Goal: Navigation & Orientation: Find specific page/section

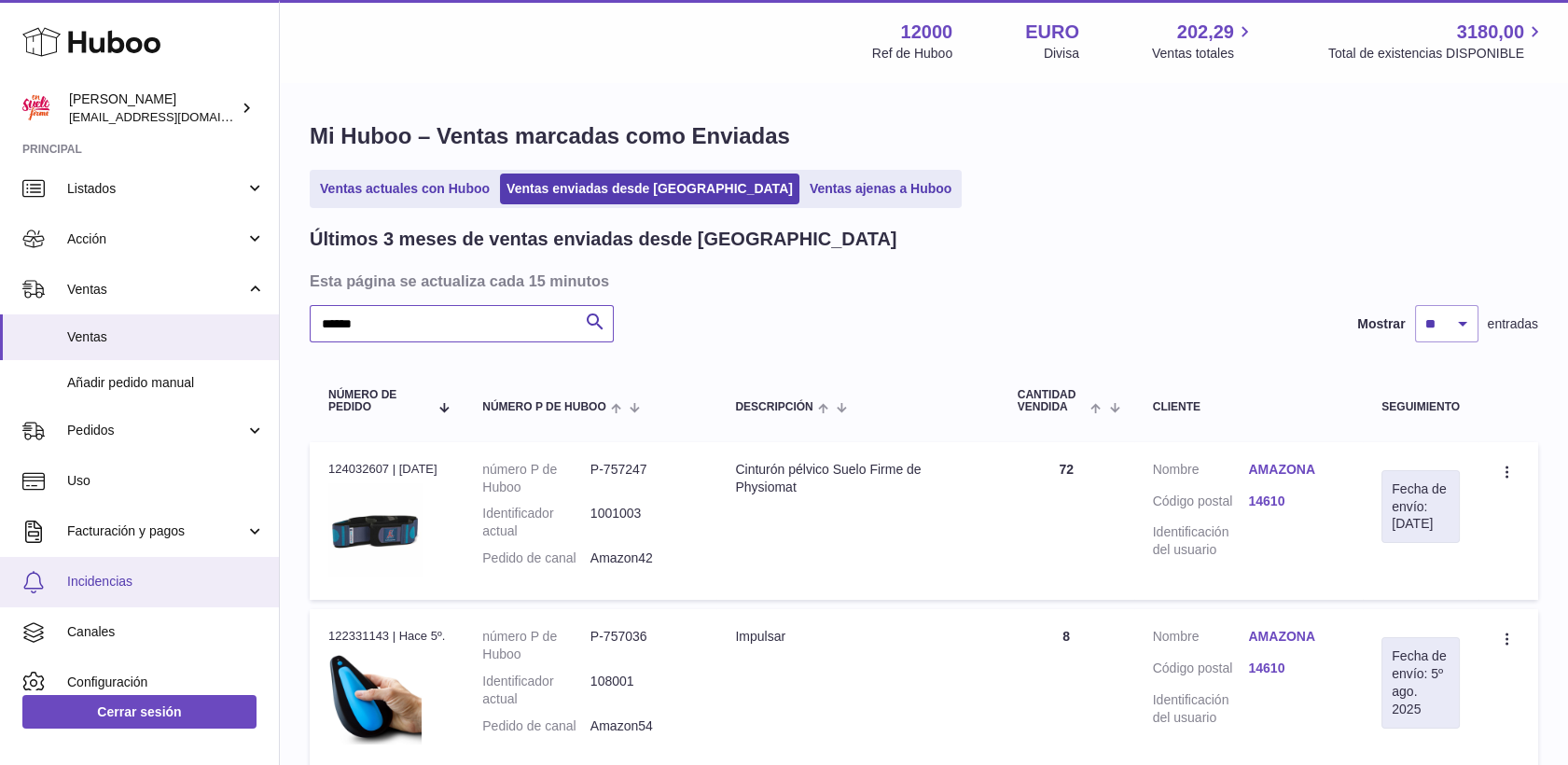
scroll to position [121, 0]
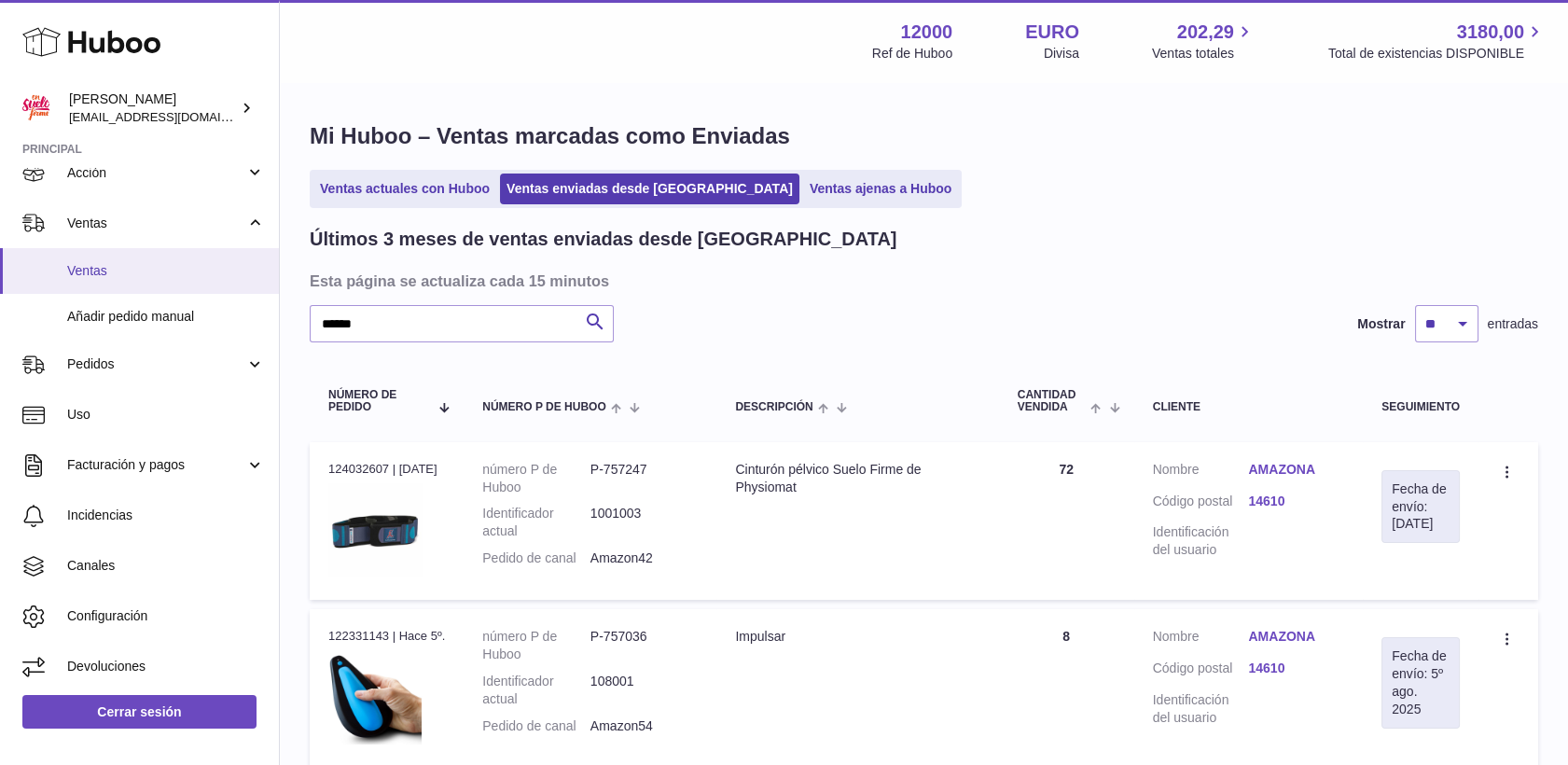
click at [86, 266] on span "Ventas" at bounding box center [165, 271] width 197 height 18
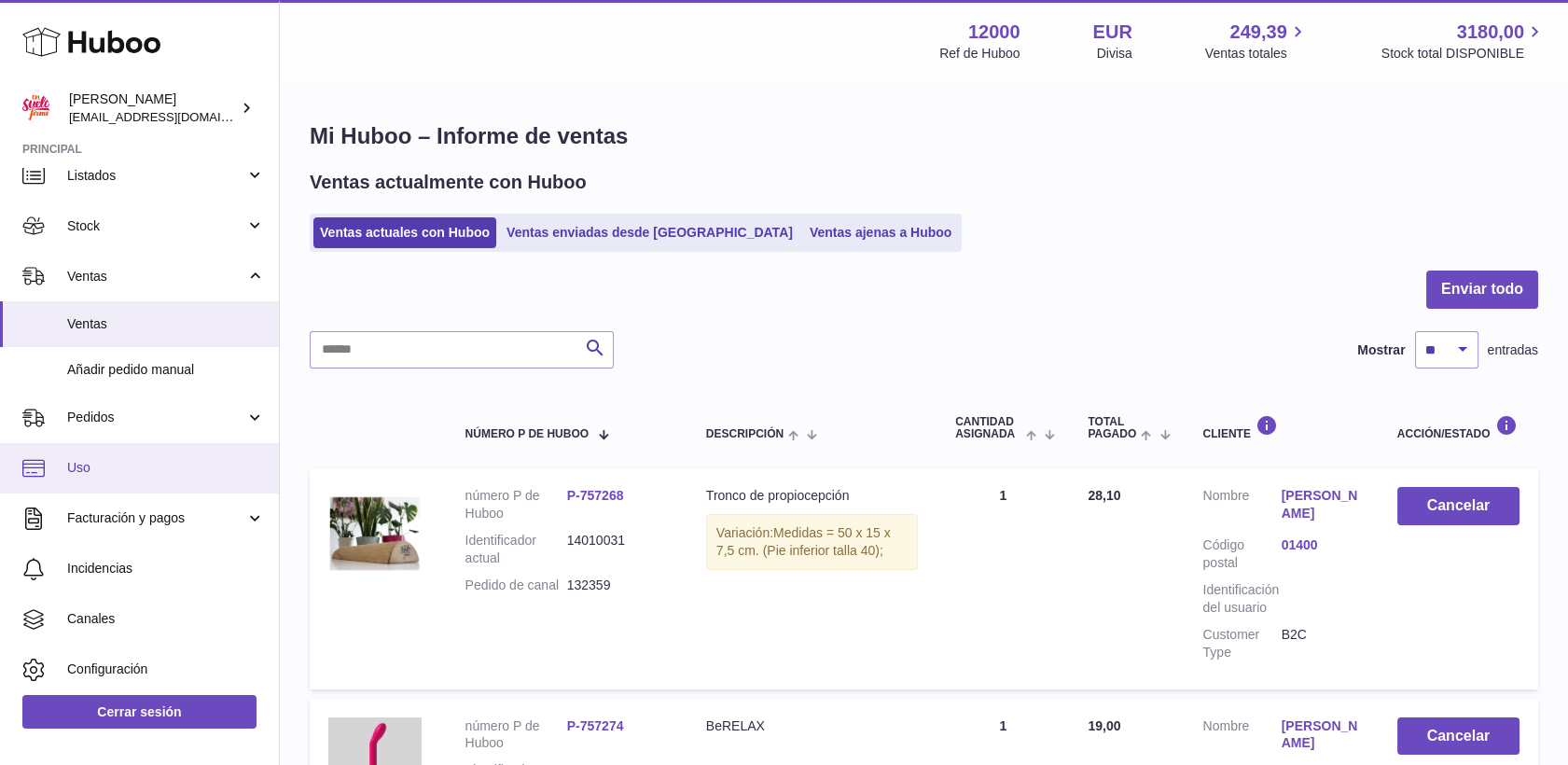
scroll to position [121, 0]
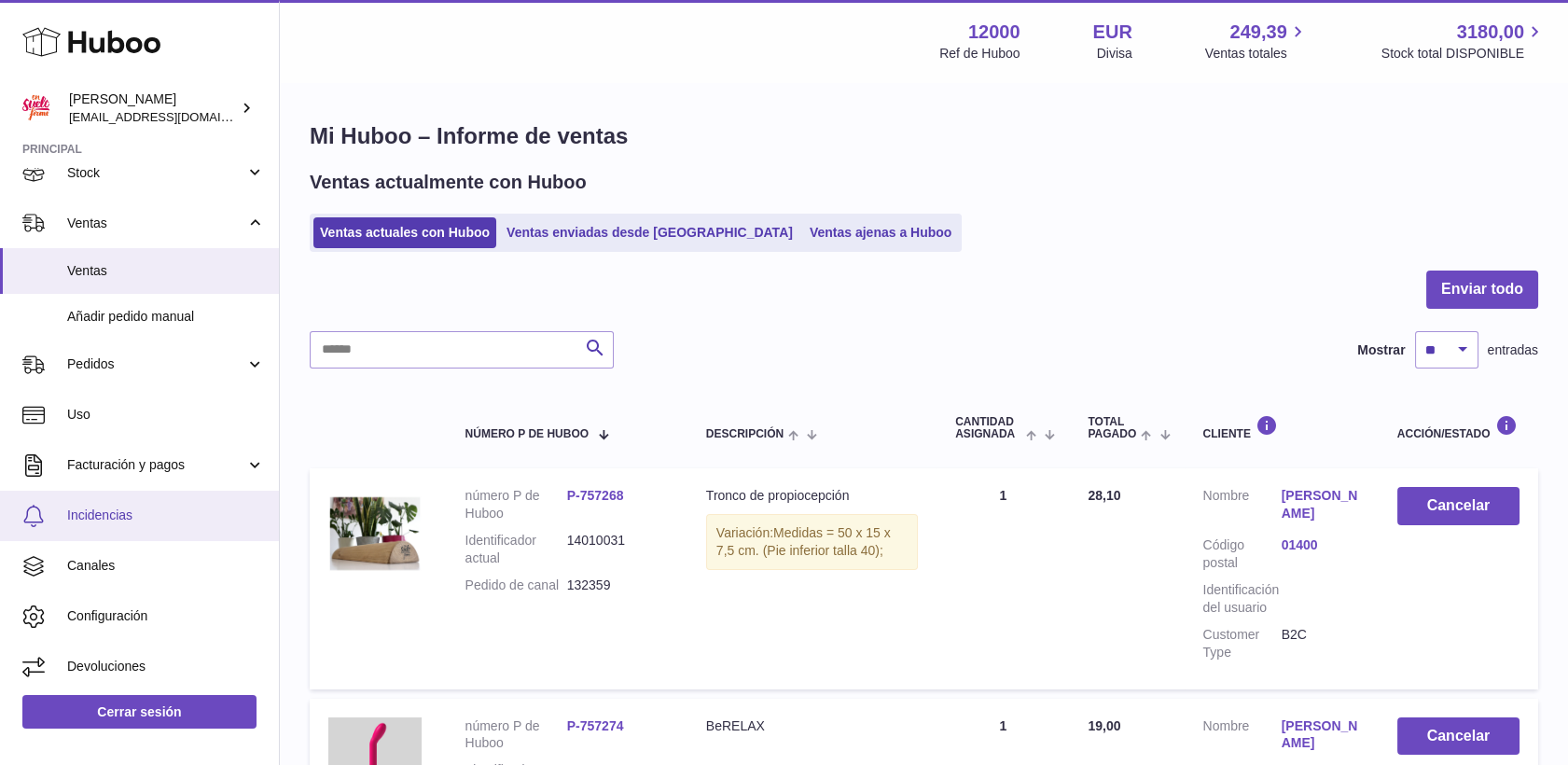
click at [116, 520] on span "Incidencias" at bounding box center [165, 515] width 197 height 18
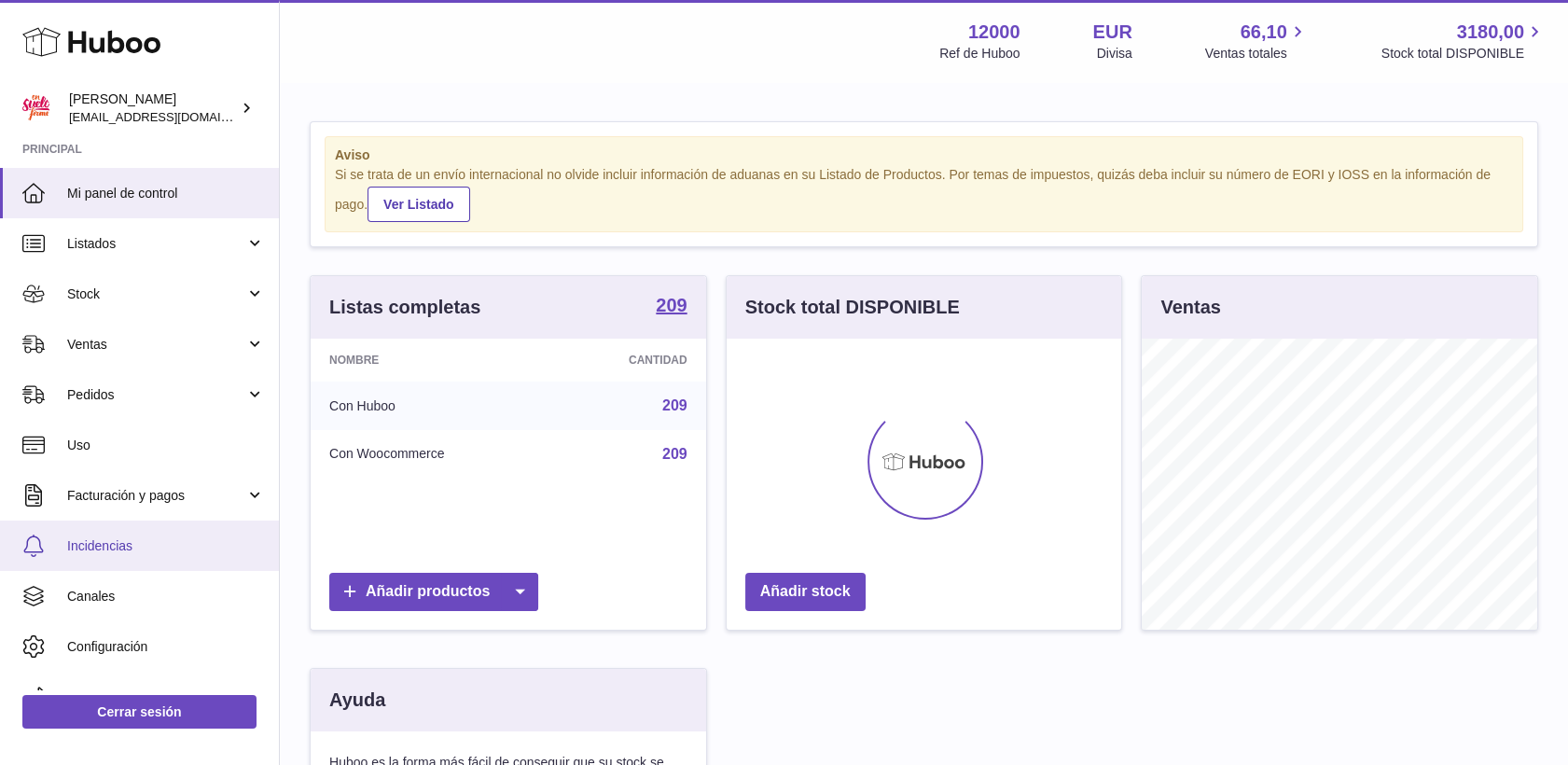
scroll to position [291, 396]
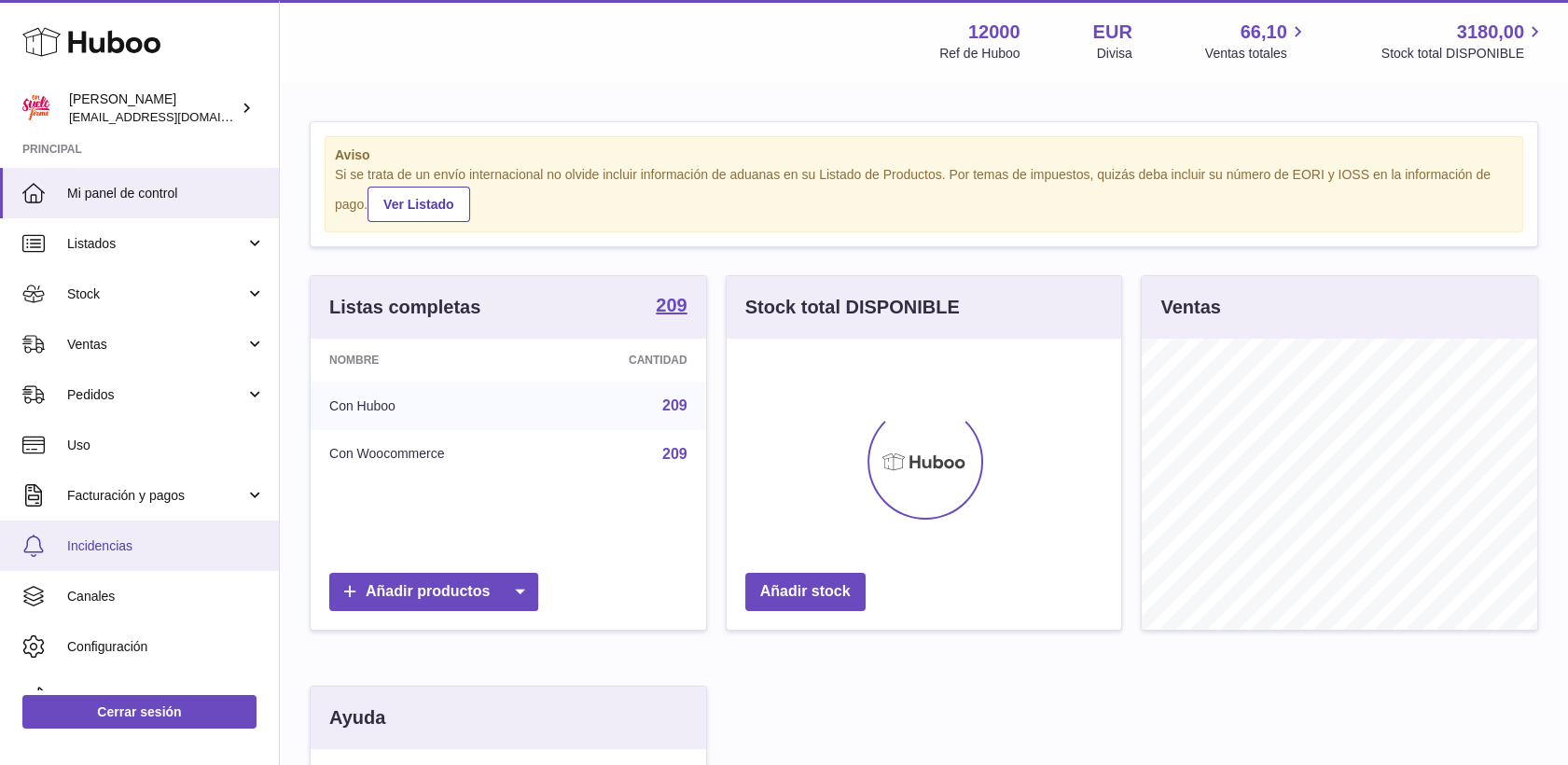
click at [85, 542] on span "Incidencias" at bounding box center [165, 546] width 197 height 18
